Goal: Task Accomplishment & Management: Manage account settings

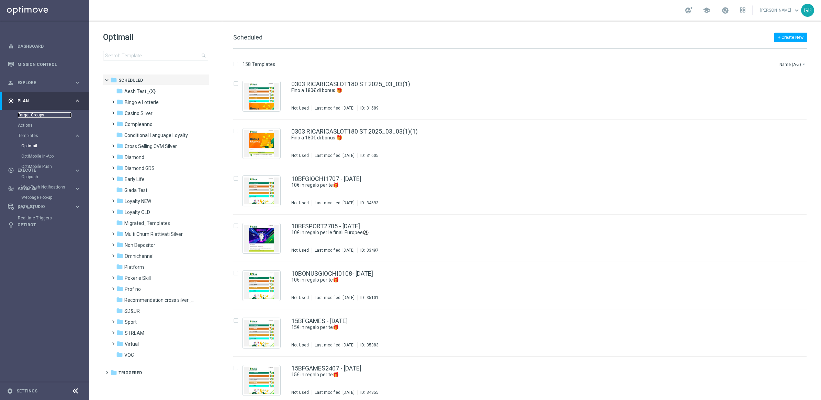
click at [41, 113] on link "Target Groups" at bounding box center [45, 114] width 54 height 5
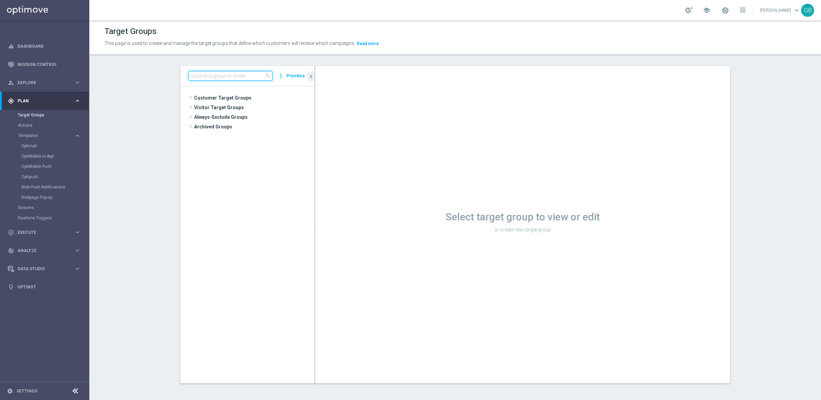
click at [198, 80] on input at bounding box center [230, 76] width 84 height 10
paste input "Betting visited Virtual VIPNO"
type input "Betting visited Virtual V"
click at [246, 110] on span "Betting visited Virtual VIP" at bounding box center [253, 108] width 91 height 6
click at [240, 76] on input "Betting visited Virtual V" at bounding box center [230, 76] width 84 height 10
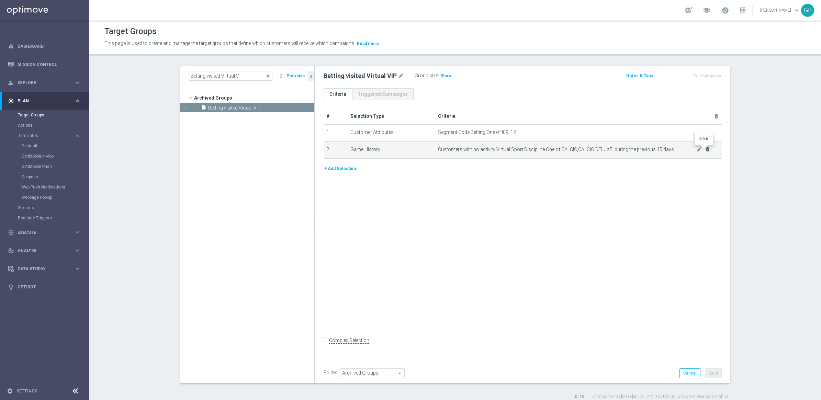
click at [704, 149] on icon "delete_forever" at bounding box center [706, 149] width 5 height 5
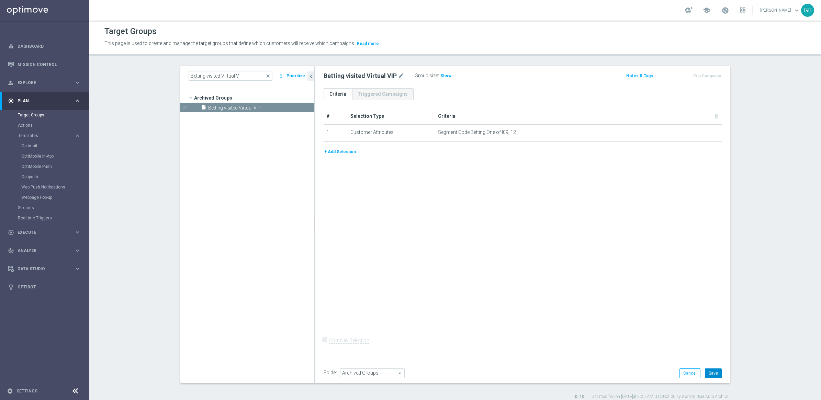
click at [711, 371] on button "Save" at bounding box center [712, 373] width 17 height 10
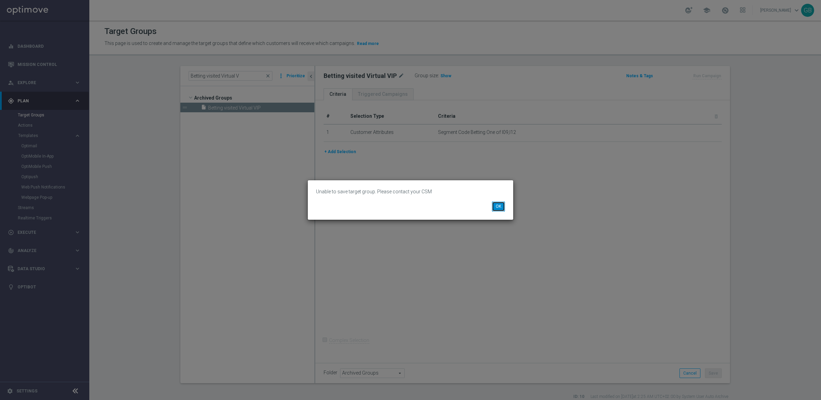
click at [499, 207] on button "OK" at bounding box center [498, 207] width 13 height 10
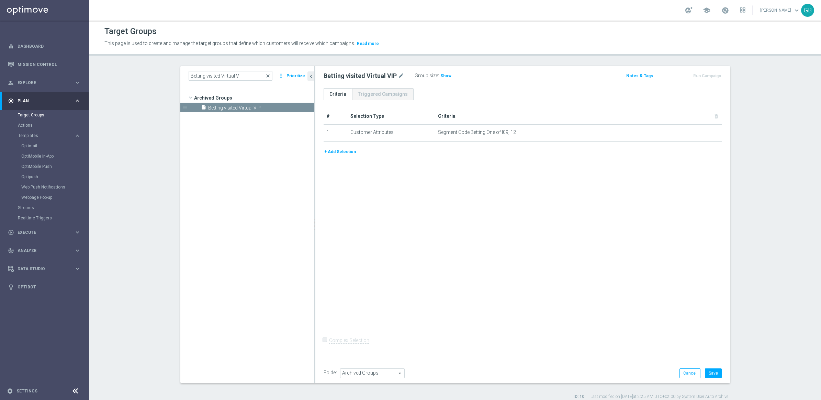
click at [267, 76] on span "close" at bounding box center [267, 75] width 5 height 5
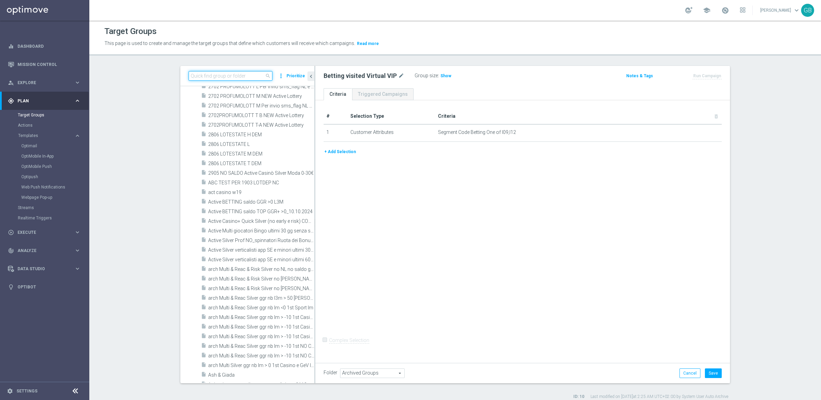
click at [232, 76] on input at bounding box center [230, 76] width 84 height 10
paste input "GIOCANTI SLOT DA M11 - MA GIOCANTI CASINO' L3M 9.12"
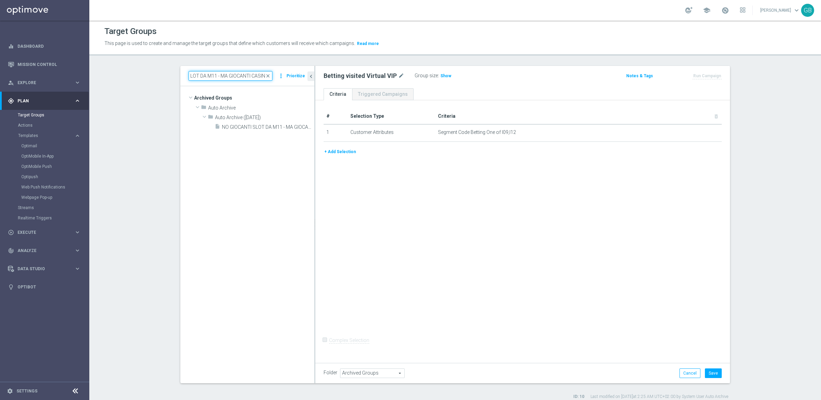
scroll to position [0, 23]
type input "GIOCANTI SLOT DA M11 - MA GIOCANTI CASIN"
click at [236, 124] on span "NO GIOCANTI SLOT DA M11 - MA GIOCANTI CASINO' L3M 9.12" at bounding box center [260, 127] width 77 height 6
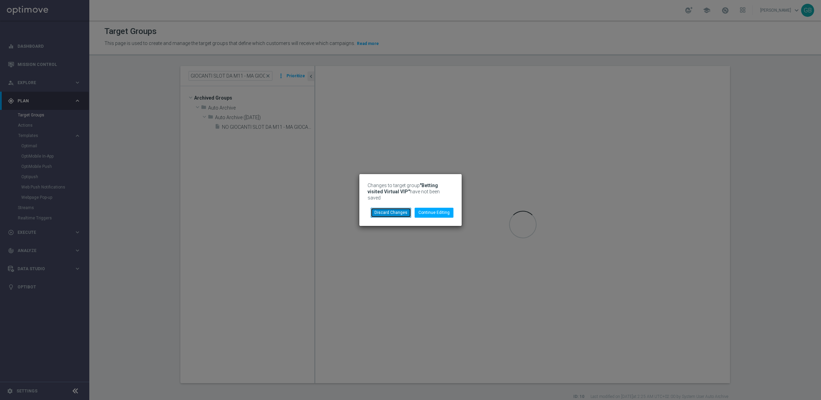
click at [395, 208] on button "Discard Changes" at bounding box center [390, 213] width 41 height 10
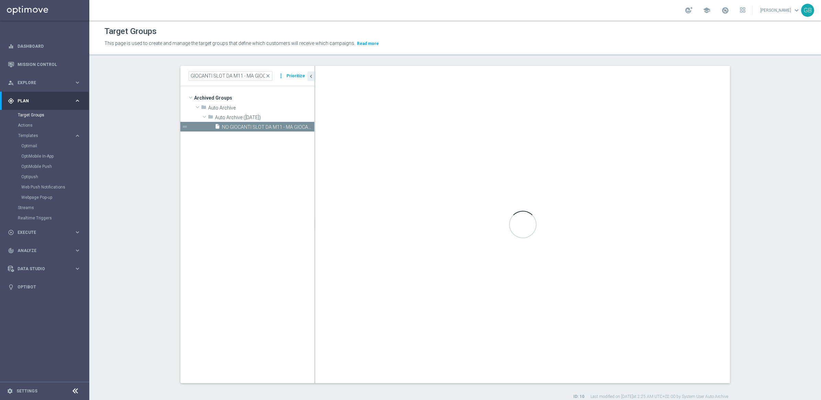
checkbox input "true"
type input "Auto Archive ([DATE])"
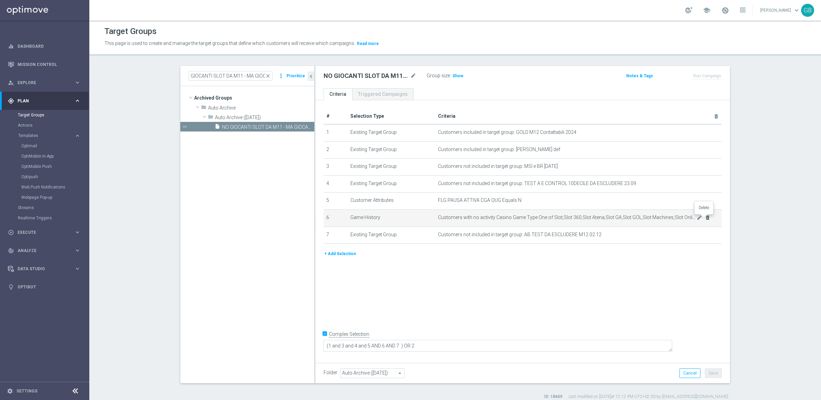
click at [706, 218] on icon "delete_forever" at bounding box center [706, 217] width 5 height 5
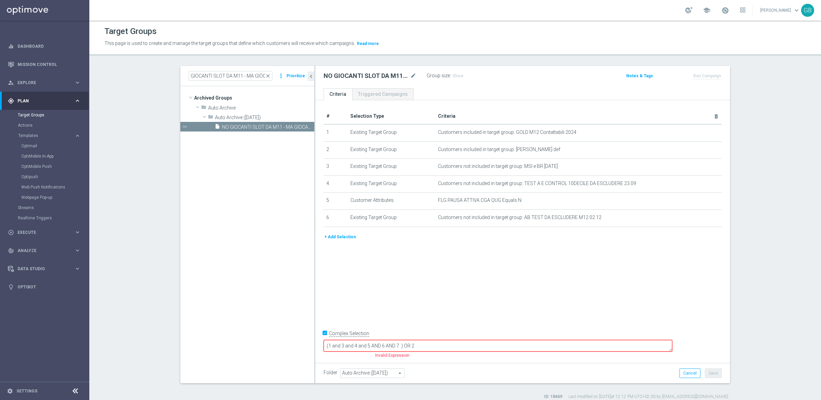
click at [447, 345] on textarea "(1 and 3 and 4 and 5 AND 6 AND 7 ) OR 2" at bounding box center [497, 346] width 348 height 12
type textarea "(1 and 3 and 4 and 5 AND 6 ) OR 2"
click at [710, 374] on button "Save" at bounding box center [712, 373] width 17 height 10
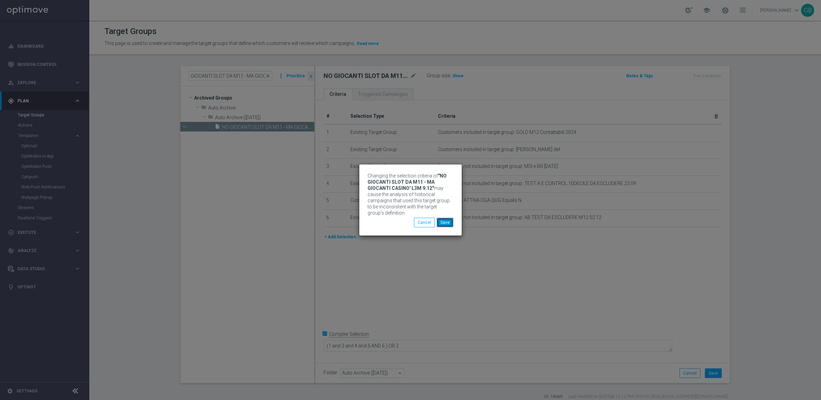
click at [443, 220] on button "Save" at bounding box center [444, 223] width 17 height 10
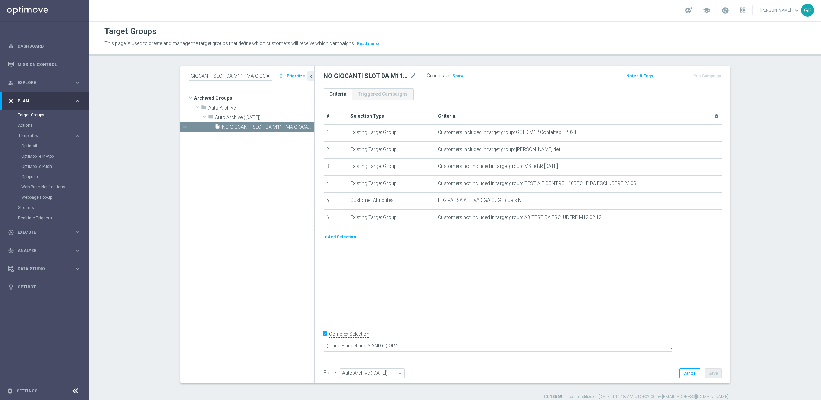
click at [268, 75] on span "close" at bounding box center [267, 75] width 5 height 5
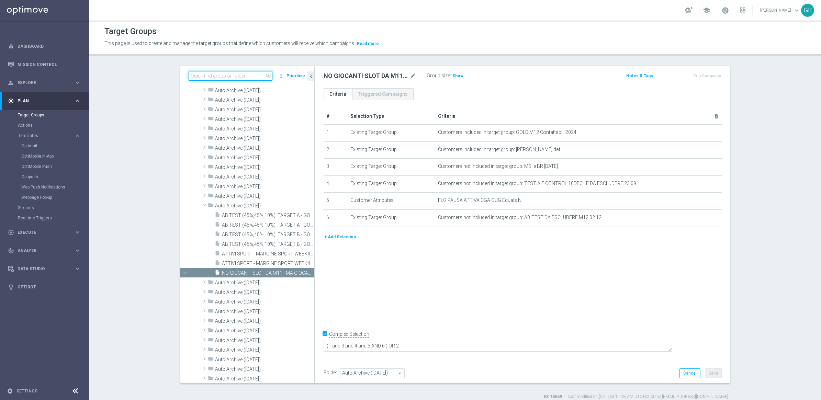
click at [233, 75] on input at bounding box center [230, 76] width 84 height 10
paste input "Betting visited Virtual VIPNO"
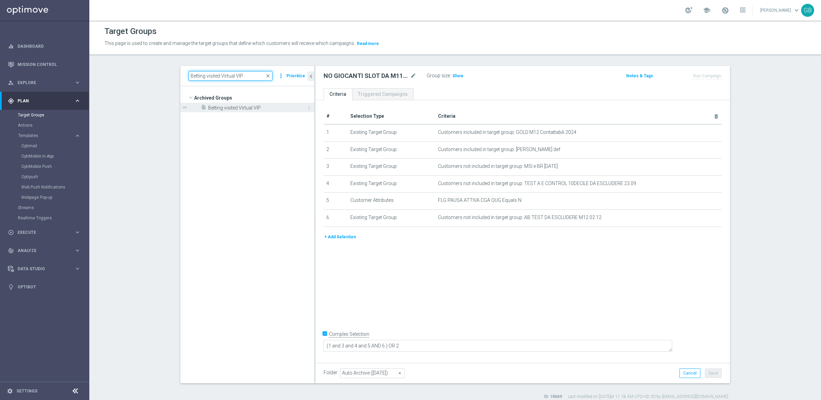
type input "Betting visited Virtual VIP"
click at [251, 106] on span "Betting visited Virtual VIP" at bounding box center [253, 108] width 91 height 6
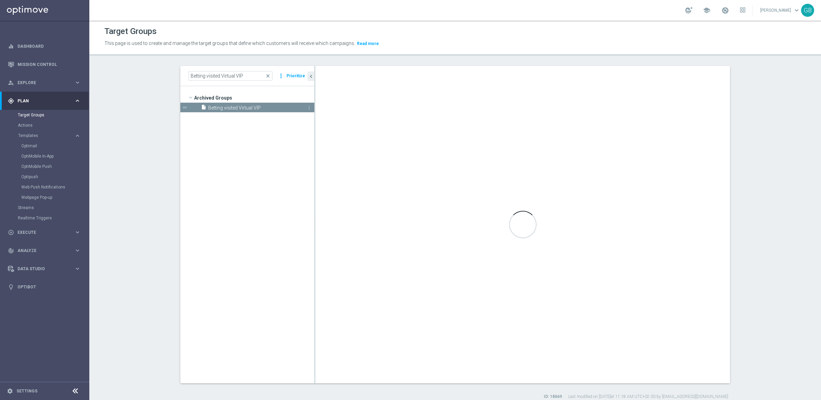
checkbox input "false"
type input "Archived Groups"
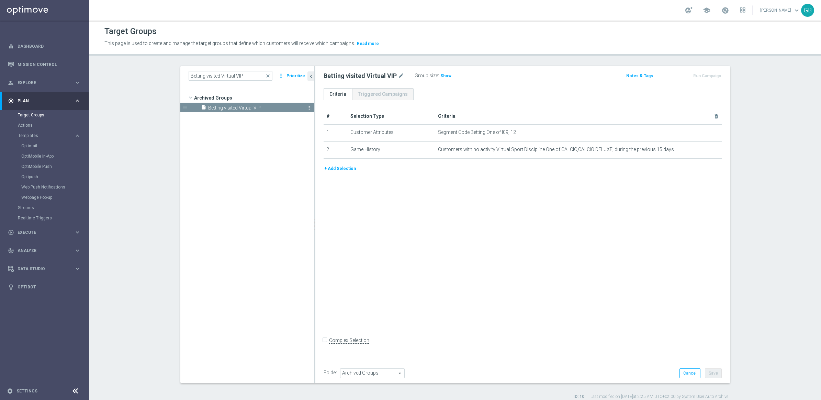
click at [306, 106] on icon "more_vert" at bounding box center [308, 107] width 5 height 5
click at [316, 126] on span "Delete" at bounding box center [320, 126] width 15 height 5
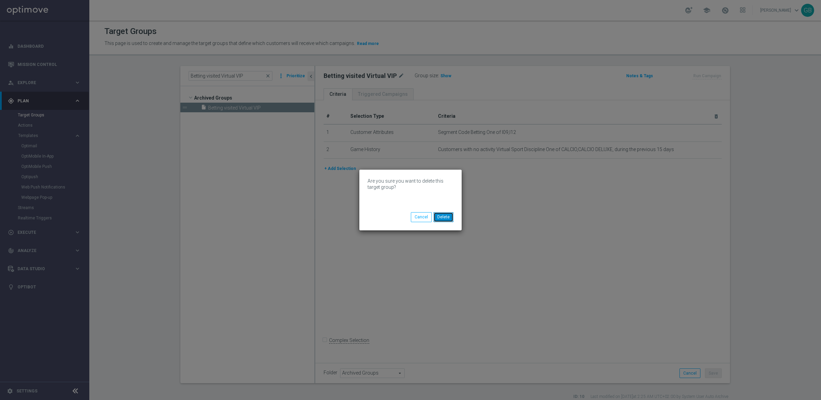
click at [442, 219] on button "Delete" at bounding box center [443, 217] width 20 height 10
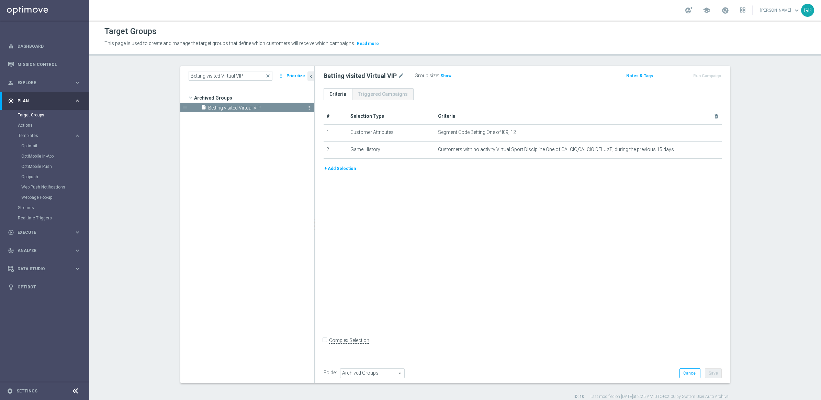
click at [306, 105] on icon "more_vert" at bounding box center [308, 107] width 5 height 5
click at [321, 126] on span "Delete" at bounding box center [324, 124] width 15 height 5
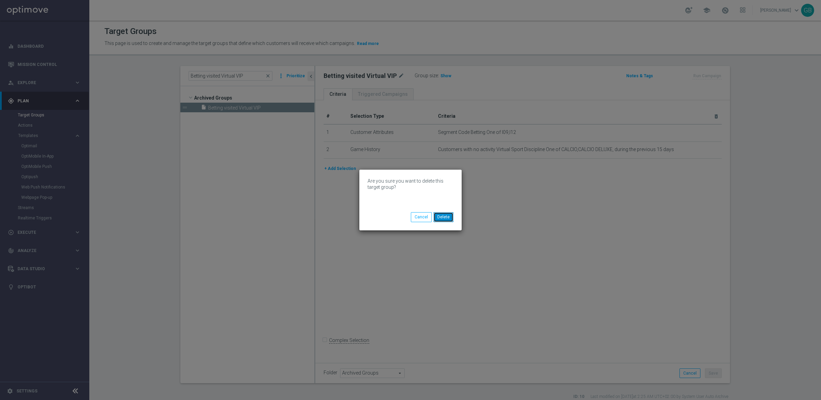
click at [447, 218] on button "Delete" at bounding box center [443, 217] width 20 height 10
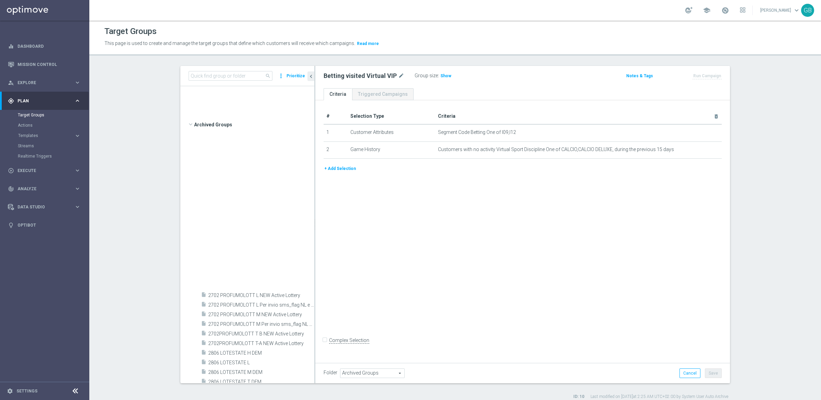
scroll to position [342, 0]
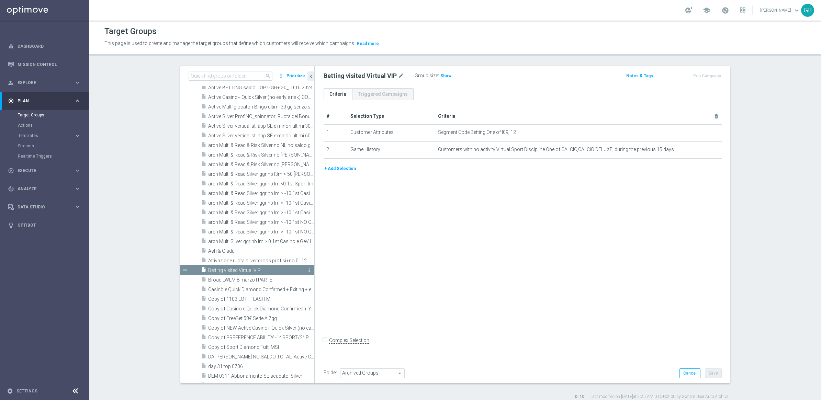
click at [306, 270] on icon "more_vert" at bounding box center [308, 269] width 5 height 5
click at [307, 289] on li "delete Delete" at bounding box center [315, 289] width 34 height 11
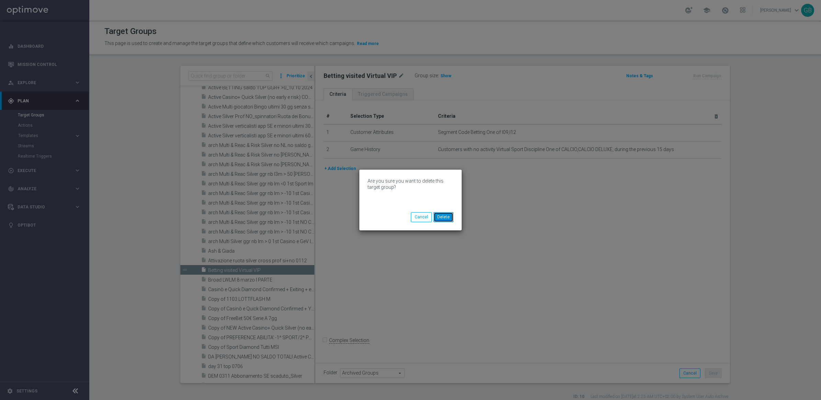
click at [448, 217] on button "Delete" at bounding box center [443, 217] width 20 height 10
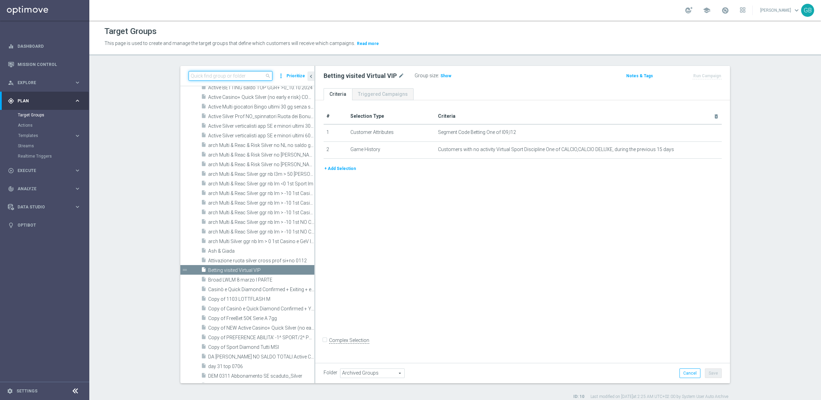
click at [198, 76] on input at bounding box center [230, 76] width 84 height 10
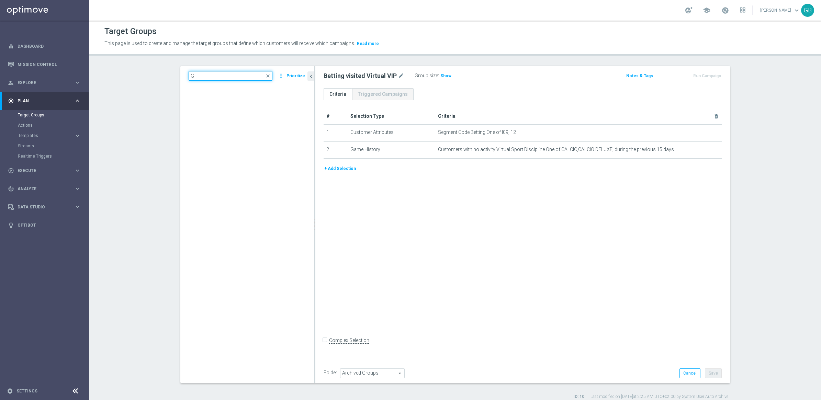
scroll to position [231, 0]
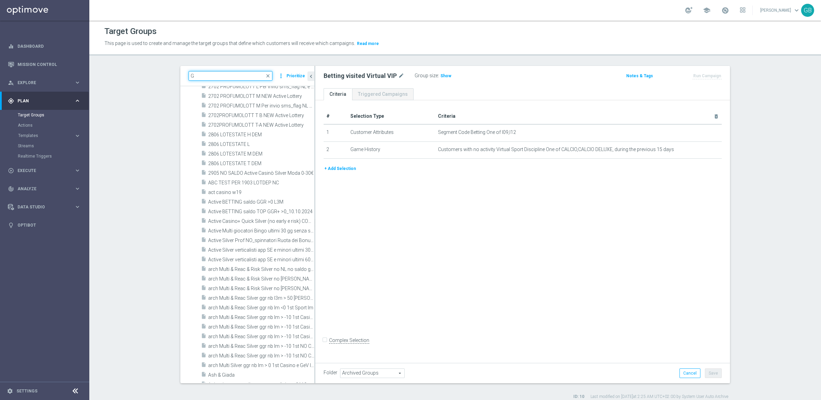
paste input "IOCANTI SLOT DA M11 - MA GIOCANTI CASINO' L3M 9.12"
click at [209, 77] on input "GIOCANTI SLOT DA M11 - MA GIOCANTI CASINO' L3M 9.12" at bounding box center [230, 76] width 84 height 10
click at [217, 76] on input "GIOCANTI SLOT DA M11 - MA GIOCANTI CASINO' L3M 9.12" at bounding box center [230, 76] width 84 height 10
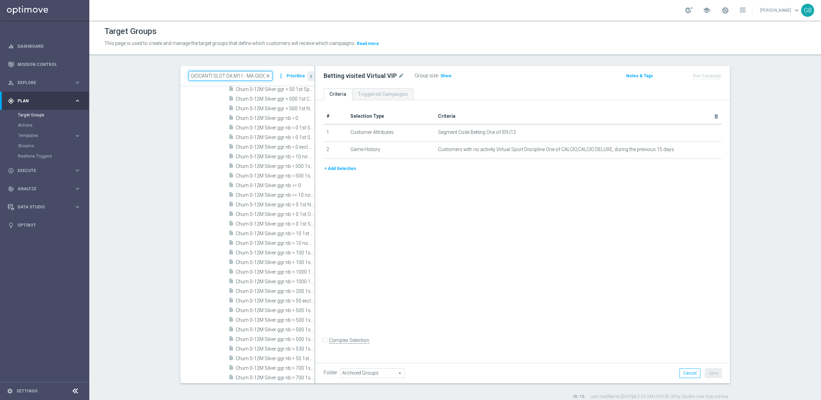
click at [219, 78] on input "GIOCANTI SLOT DA M11 - MA GIOCANTI CASINO' L3M 9.12" at bounding box center [230, 76] width 84 height 10
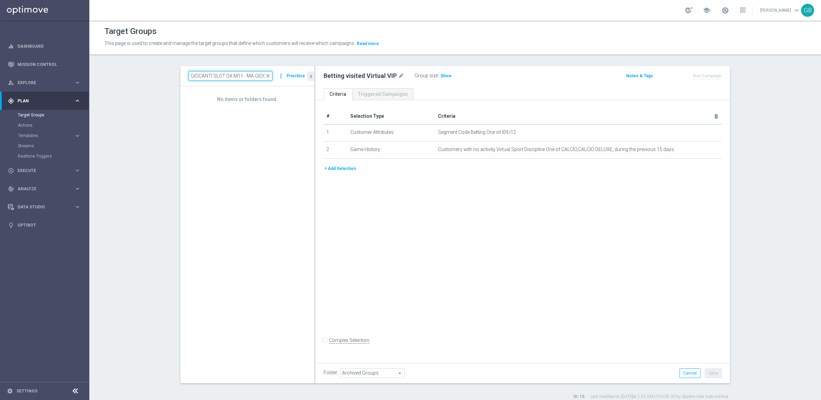
scroll to position [0, 48]
click at [255, 71] on input "GIOCANTI SLOT DA M11 - MA GIOCANTI CASINO' L3M 9.12" at bounding box center [230, 76] width 84 height 10
type input "GIOCANTI SLOT DA M11 - MA GIOCANTI CASINO"
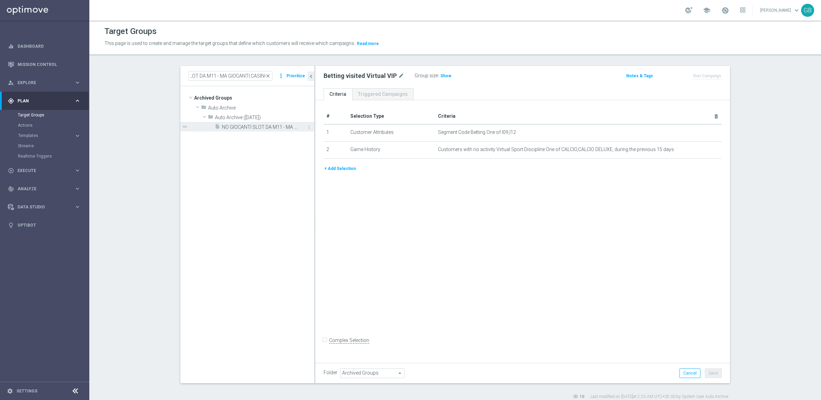
scroll to position [0, 0]
click at [256, 128] on span "NO GIOCANTI SLOT DA M11 - MA GIOCANTI CASINO' L3M 9.12" at bounding box center [260, 127] width 77 height 6
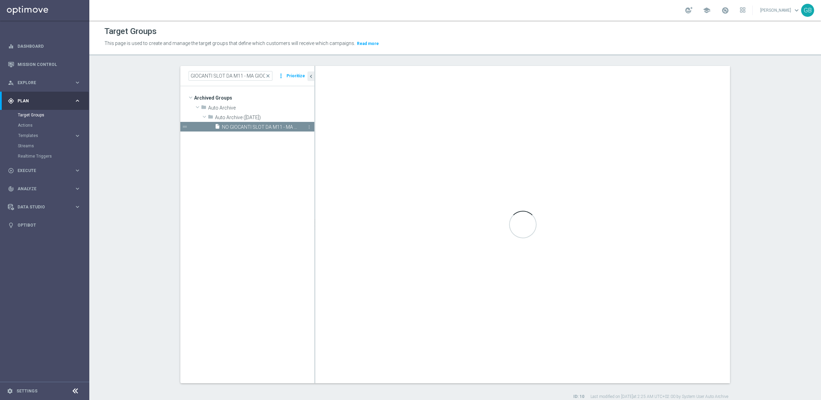
checkbox input "true"
type input "Auto Archive ([DATE])"
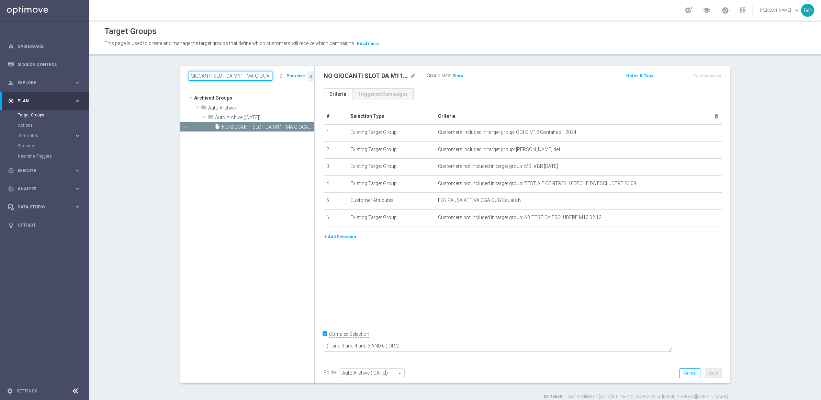
click at [219, 77] on input "GIOCANTI SLOT DA M11 - MA GIOCANTI CASINO" at bounding box center [230, 76] width 84 height 10
paste input "Betting visited Virtual VIP"
type input "Betting visited Virtual VIP"
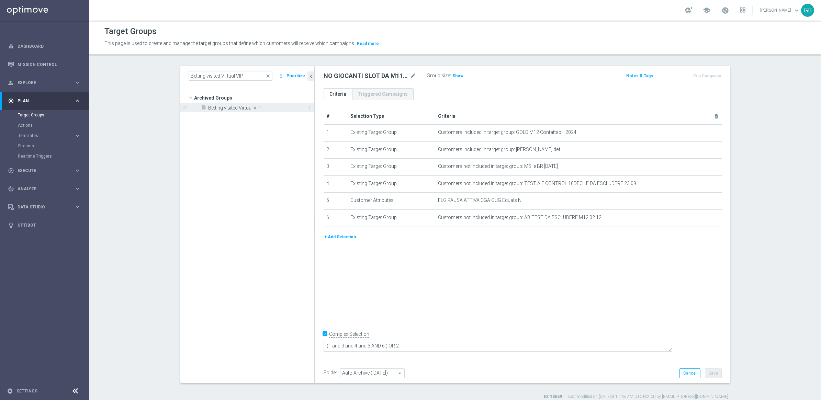
click at [261, 106] on span "Betting visited Virtual VIP" at bounding box center [253, 108] width 91 height 6
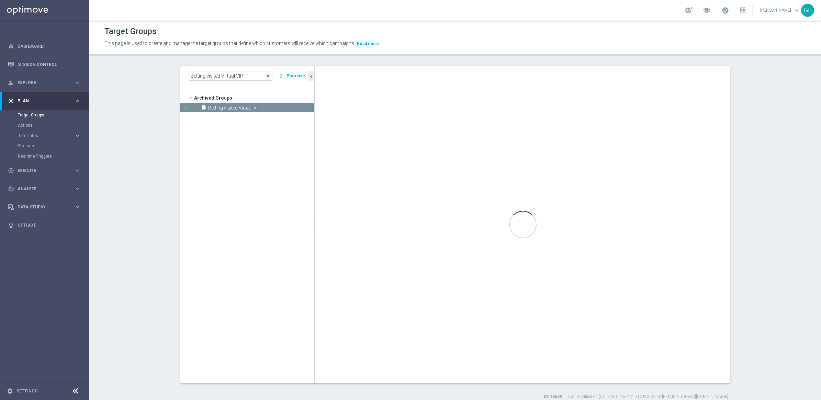
checkbox input "false"
type input "Archived Groups"
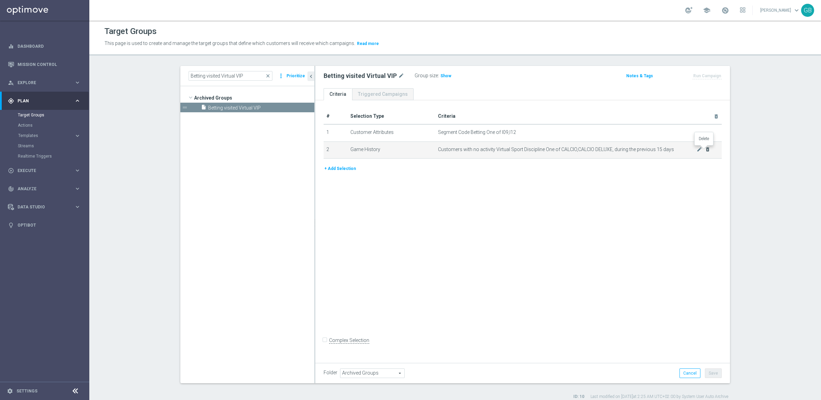
click at [705, 150] on icon "delete_forever" at bounding box center [706, 149] width 5 height 5
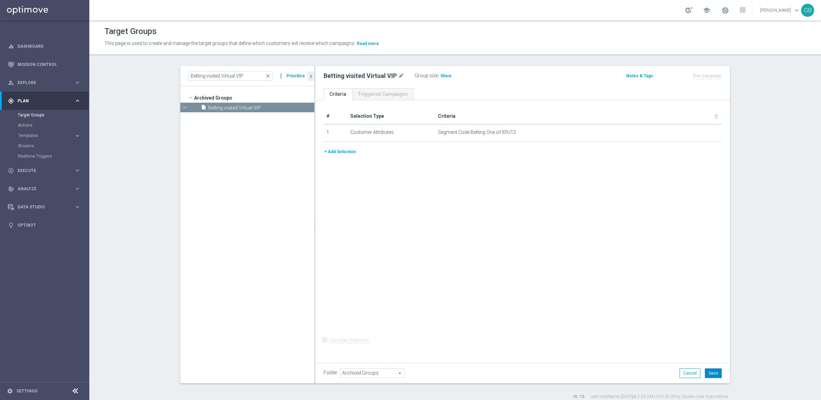
click at [711, 375] on button "Save" at bounding box center [712, 373] width 17 height 10
